Goal: Register for event/course

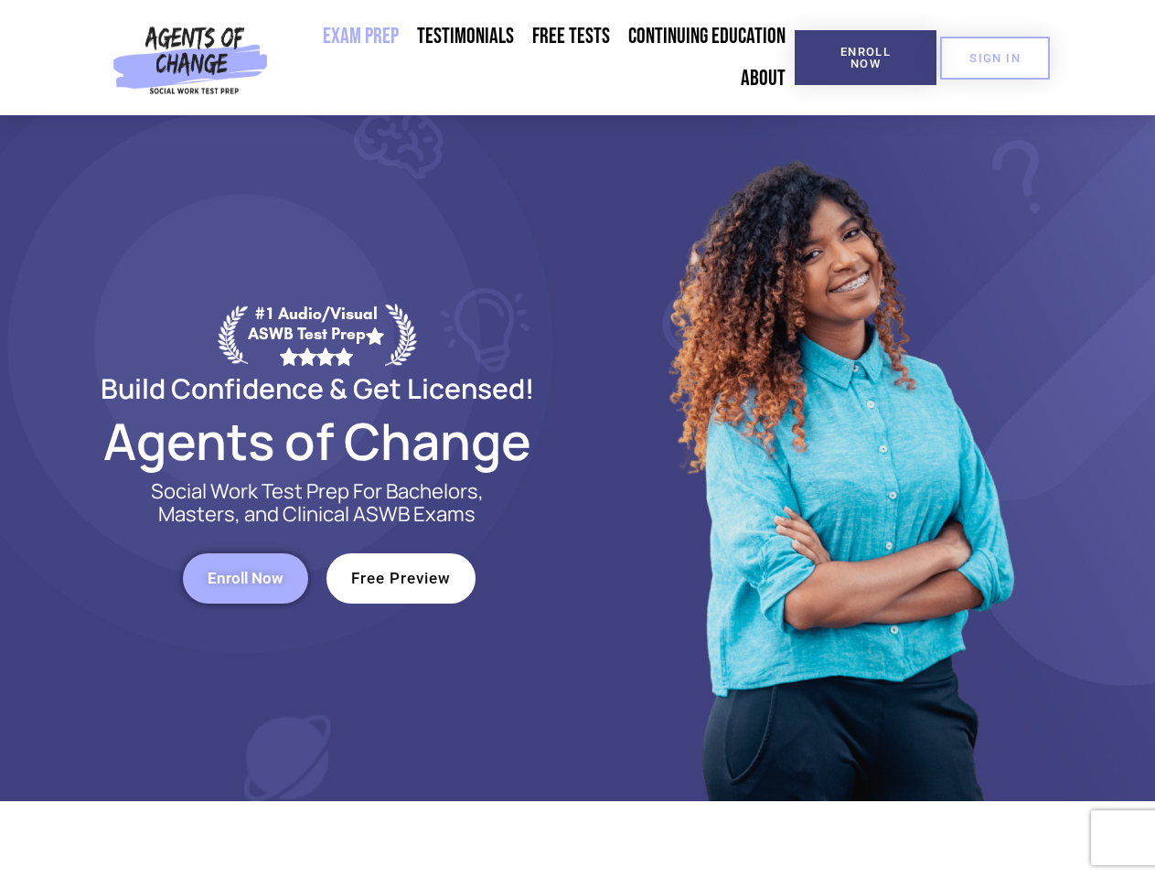
click at [578, 439] on div at bounding box center [838, 458] width 521 height 686
click at [865, 58] on span "Enroll Now" at bounding box center [865, 58] width 83 height 24
click at [995, 58] on span "SIGN IN" at bounding box center [994, 58] width 51 height 12
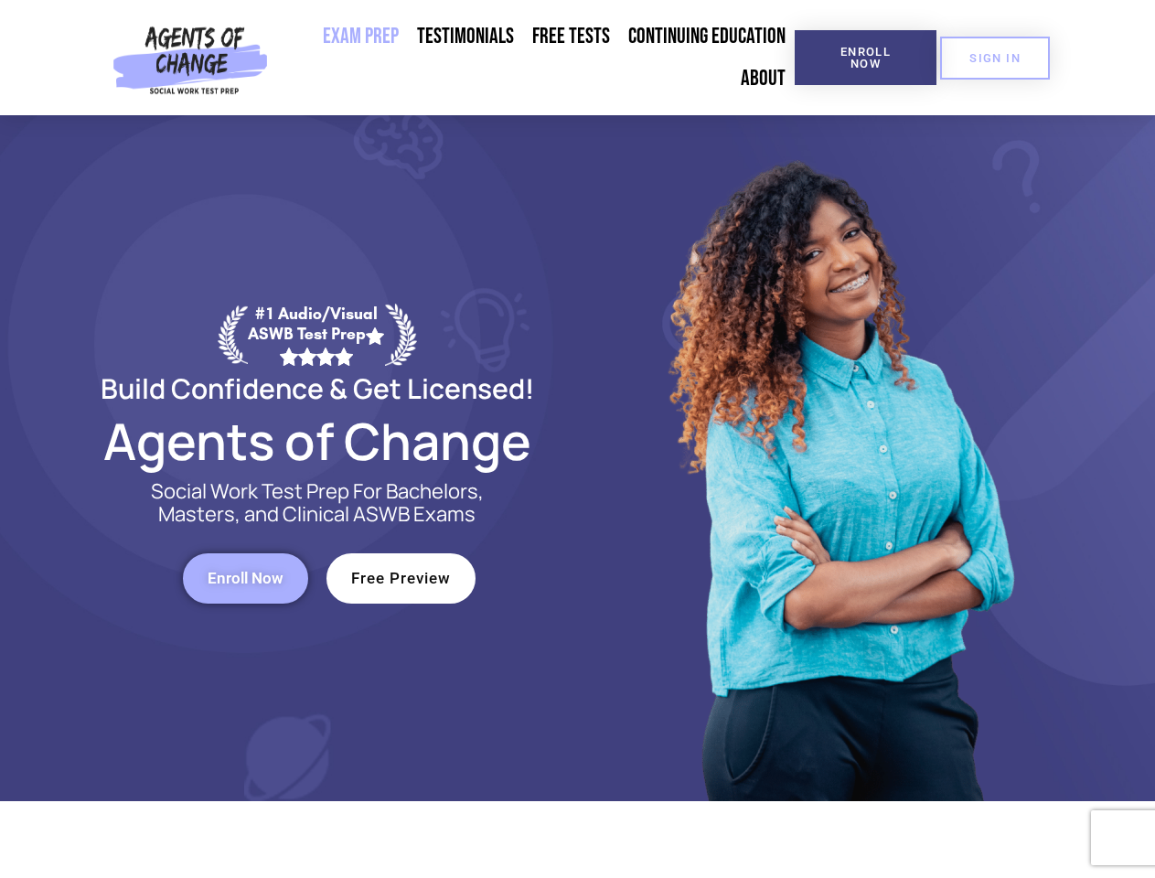
click at [245, 578] on span "Enroll Now" at bounding box center [246, 579] width 76 height 16
click at [401, 578] on span "Free Preview" at bounding box center [401, 579] width 100 height 16
